Goal: Navigation & Orientation: Find specific page/section

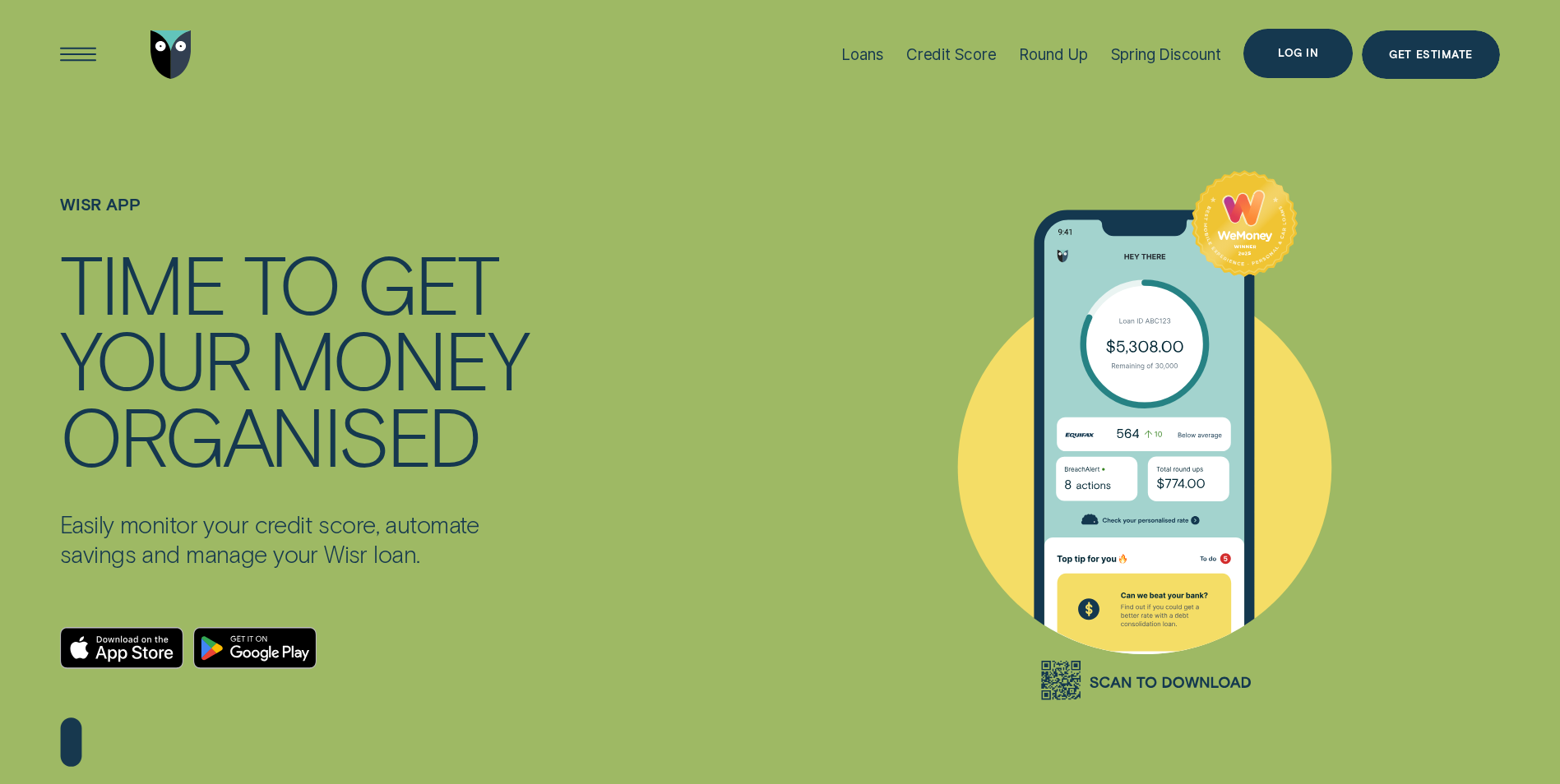
click at [1292, 50] on div "Log in" at bounding box center [1299, 54] width 41 height 10
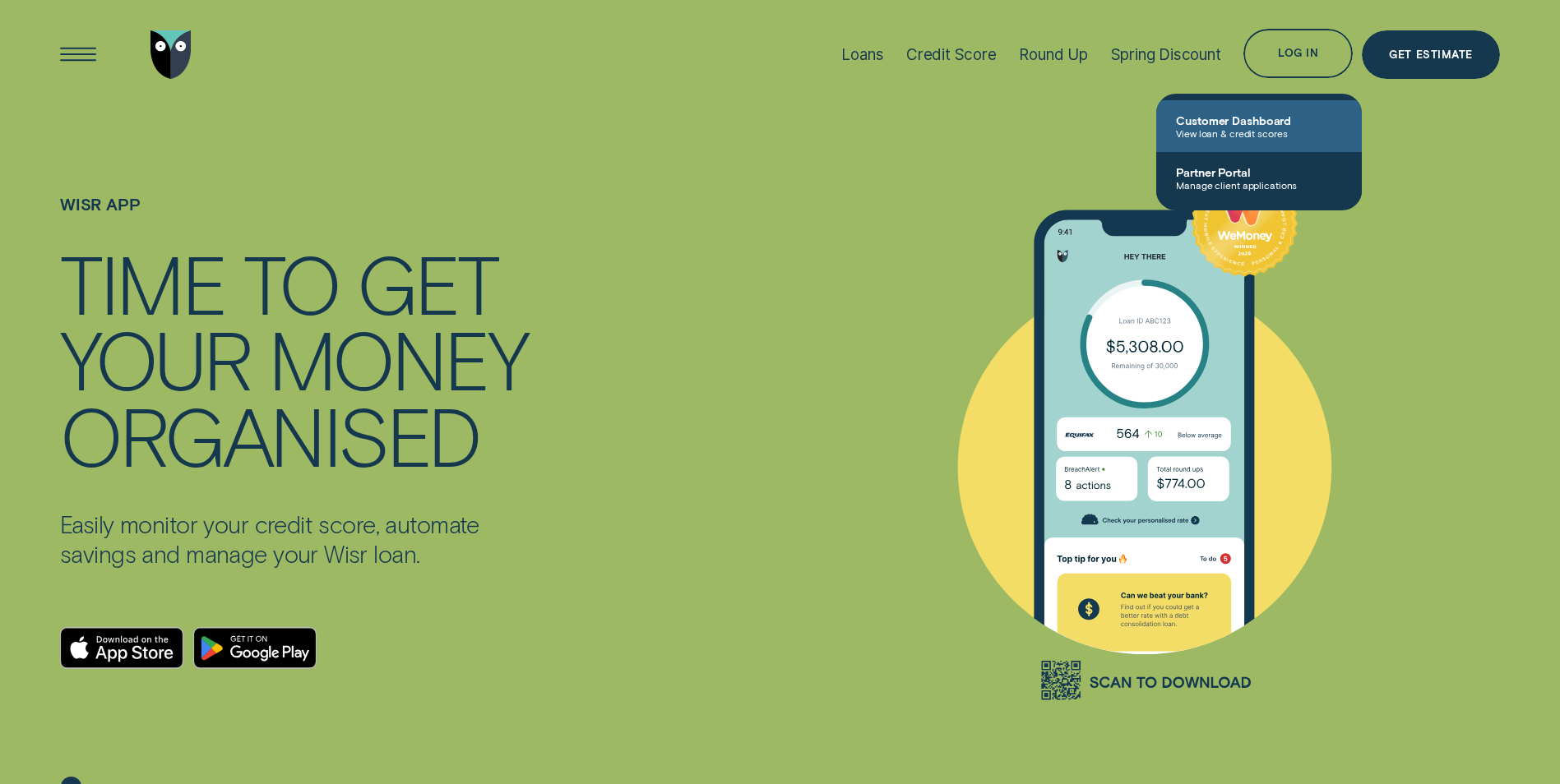
click at [1249, 121] on span "Customer Dashboard" at bounding box center [1259, 120] width 166 height 14
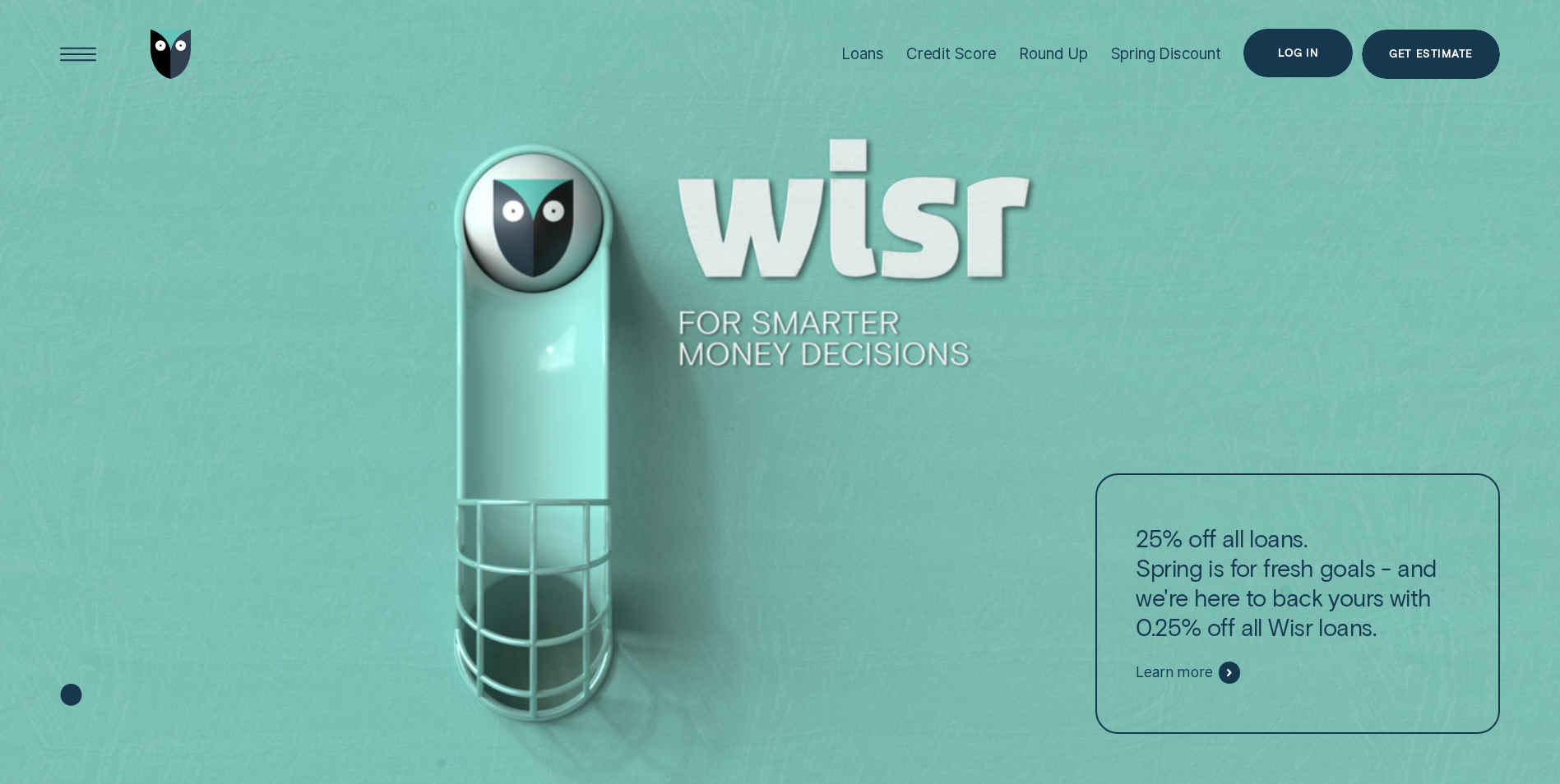
click at [1290, 52] on div "Log in" at bounding box center [1299, 54] width 41 height 10
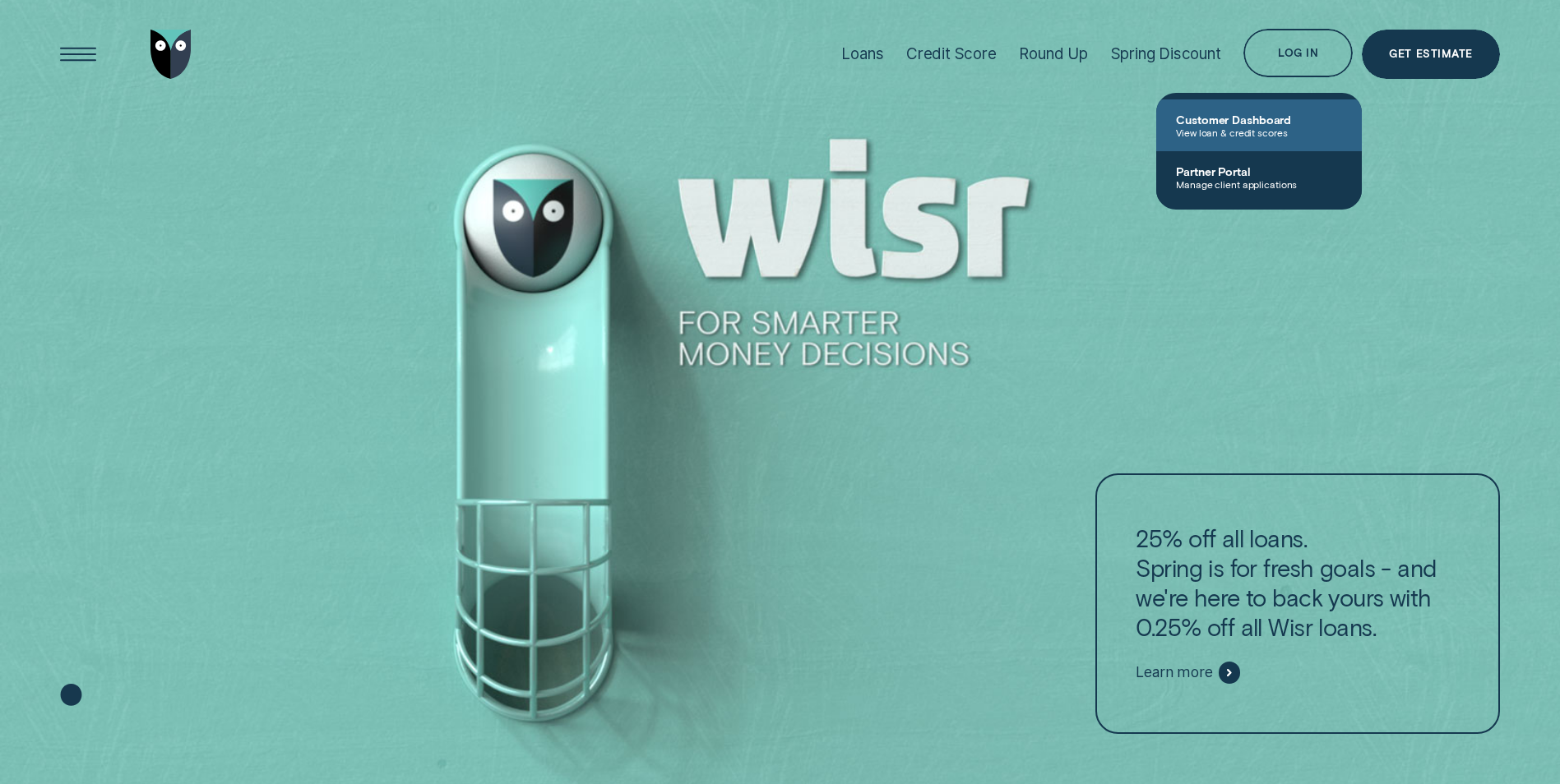
click at [1233, 126] on span "Customer Dashboard" at bounding box center [1259, 119] width 166 height 14
